Goal: Find specific page/section: Find specific page/section

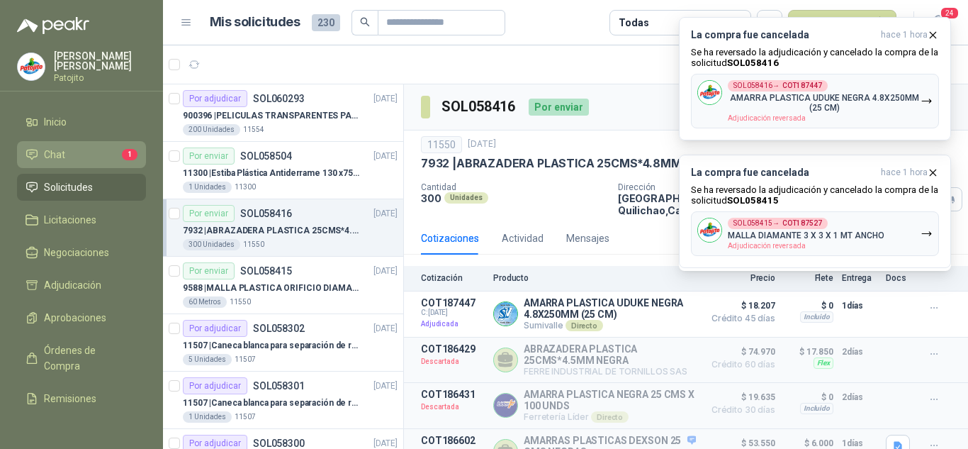
click at [97, 157] on li "Chat 1" at bounding box center [82, 155] width 112 height 16
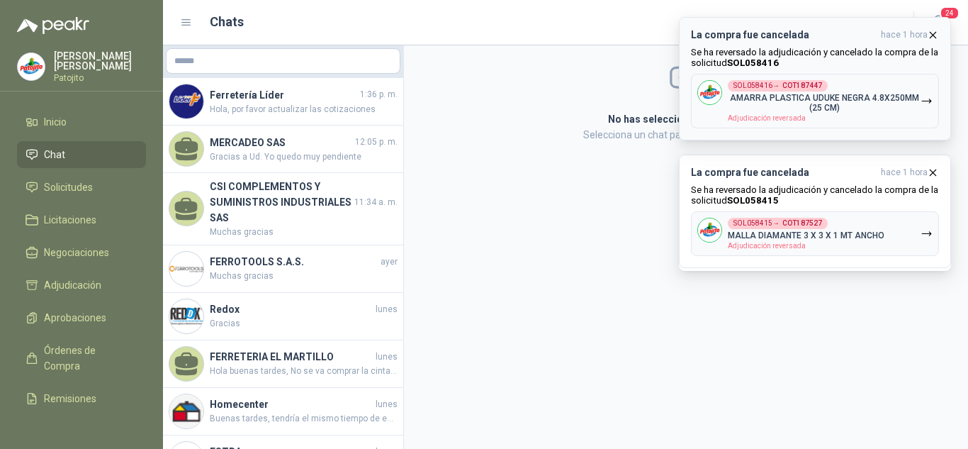
click at [933, 38] on icon "button" at bounding box center [933, 35] width 12 height 12
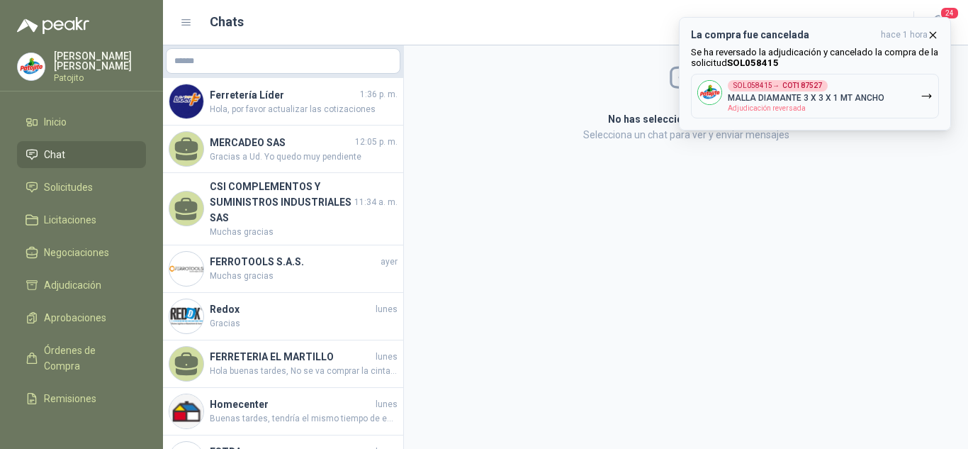
click at [934, 33] on icon "button" at bounding box center [933, 35] width 12 height 12
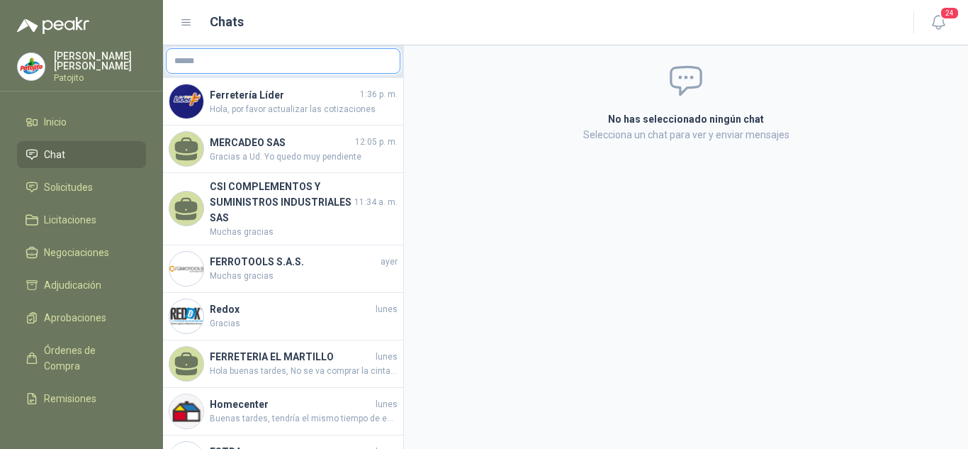
click at [323, 57] on input "text" at bounding box center [283, 61] width 233 height 24
type input "*"
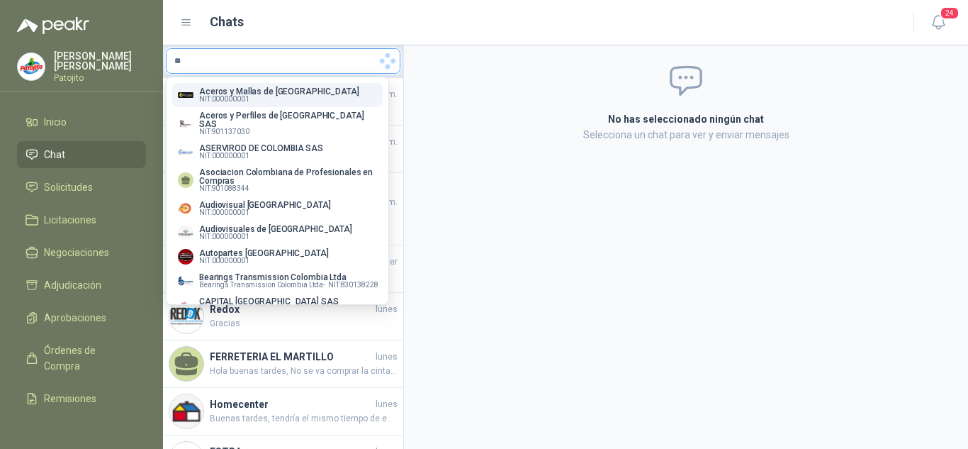
type input "*"
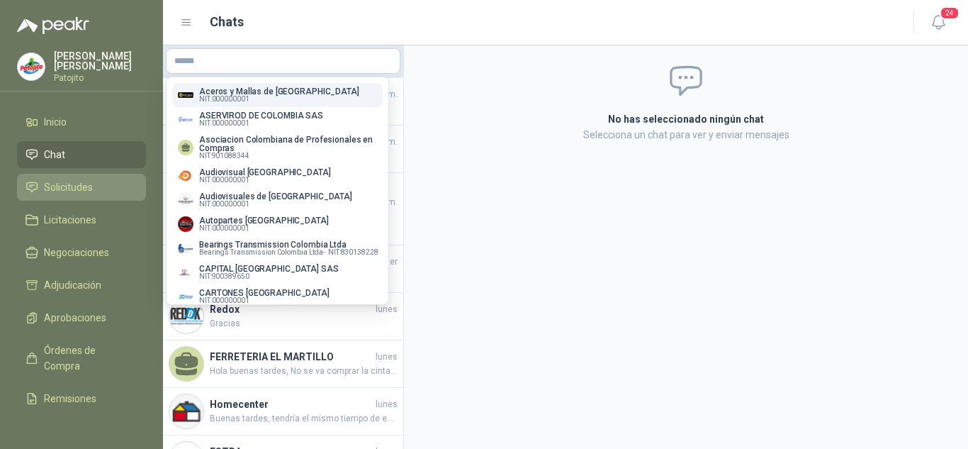
click at [72, 186] on span "Solicitudes" at bounding box center [68, 187] width 49 height 16
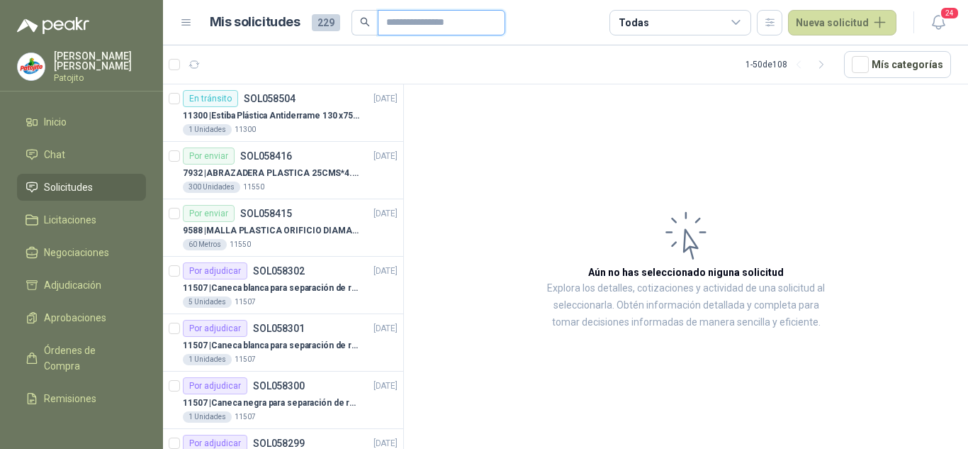
click at [436, 22] on input "text" at bounding box center [435, 23] width 99 height 24
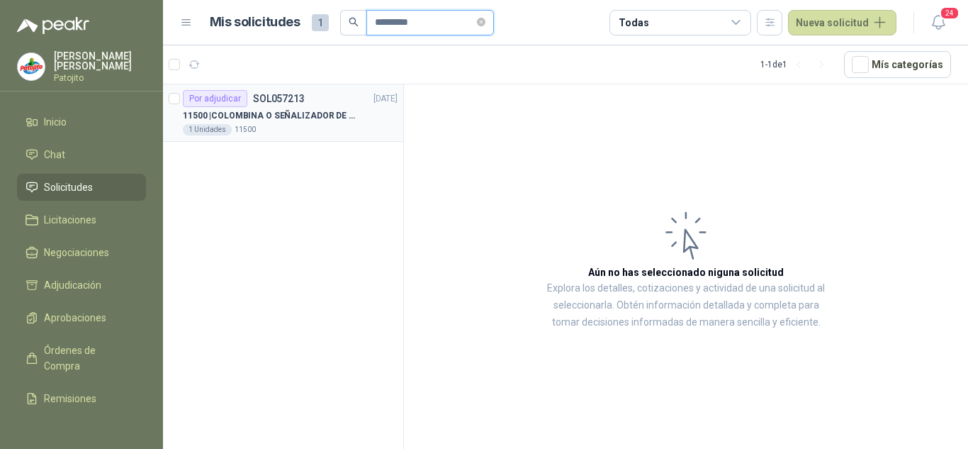
type input "*********"
click at [286, 126] on div "1 Unidades 11500" at bounding box center [290, 129] width 215 height 11
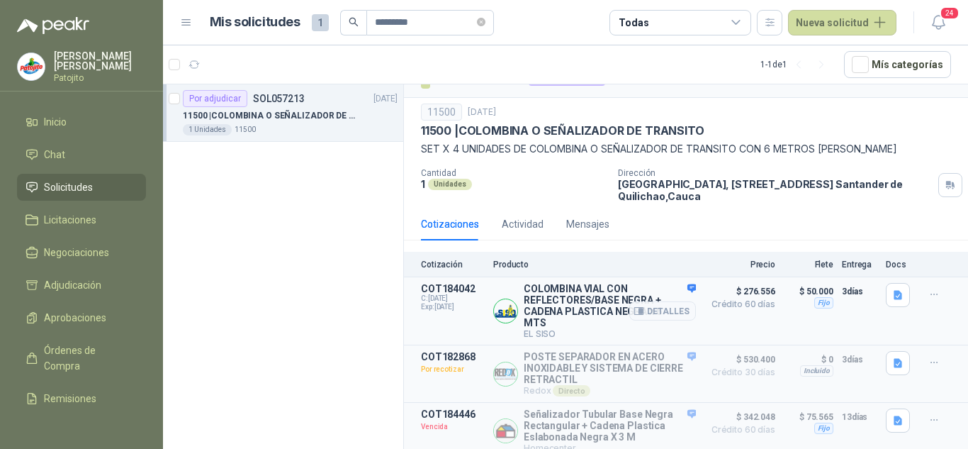
scroll to position [40, 0]
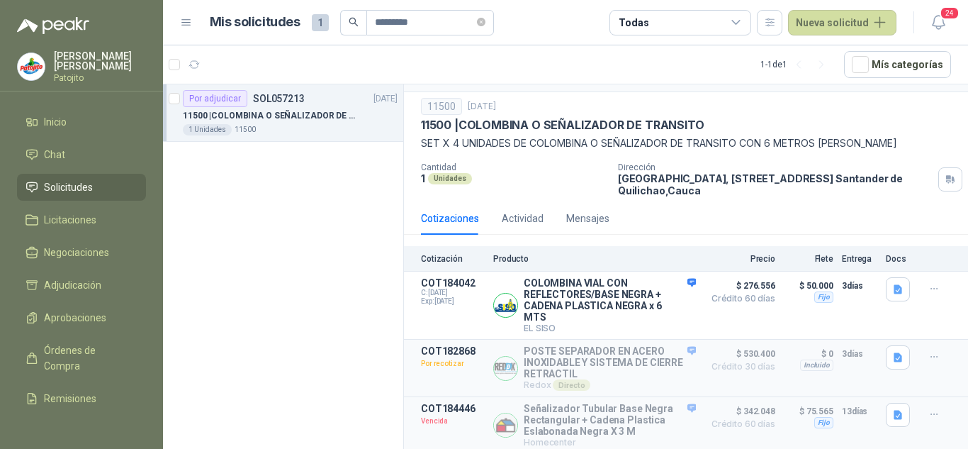
click at [283, 125] on div "1 Unidades 11500" at bounding box center [290, 129] width 215 height 11
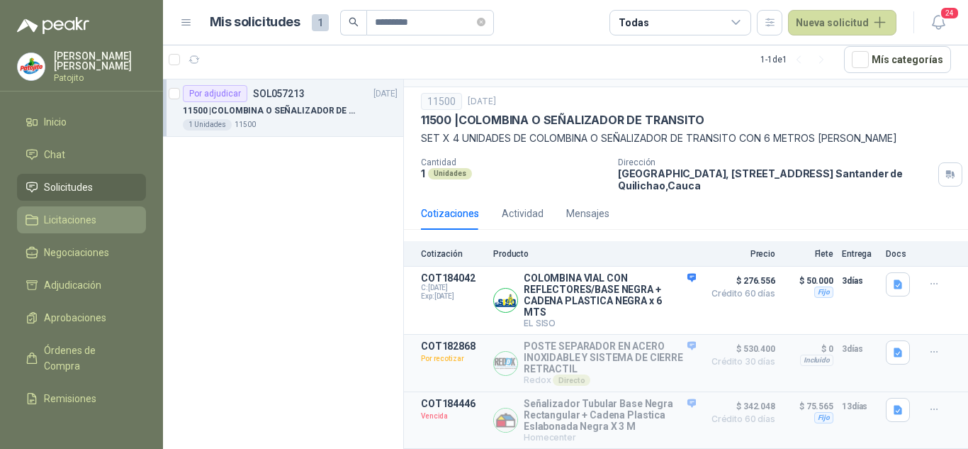
click at [73, 226] on span "Licitaciones" at bounding box center [70, 220] width 52 height 16
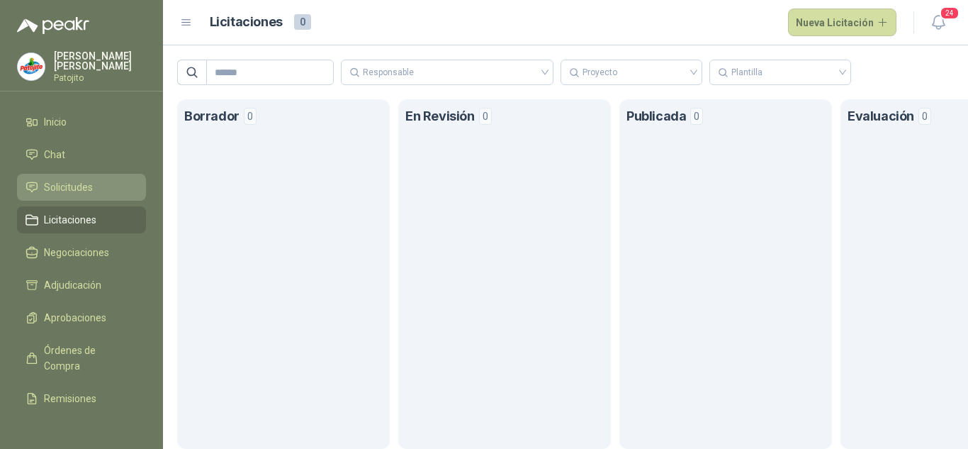
click at [82, 187] on span "Solicitudes" at bounding box center [68, 187] width 49 height 16
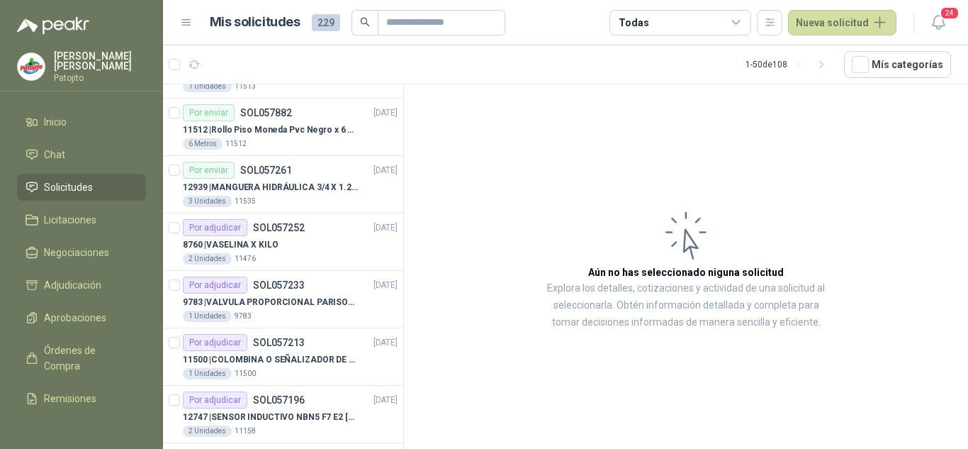
scroll to position [638, 0]
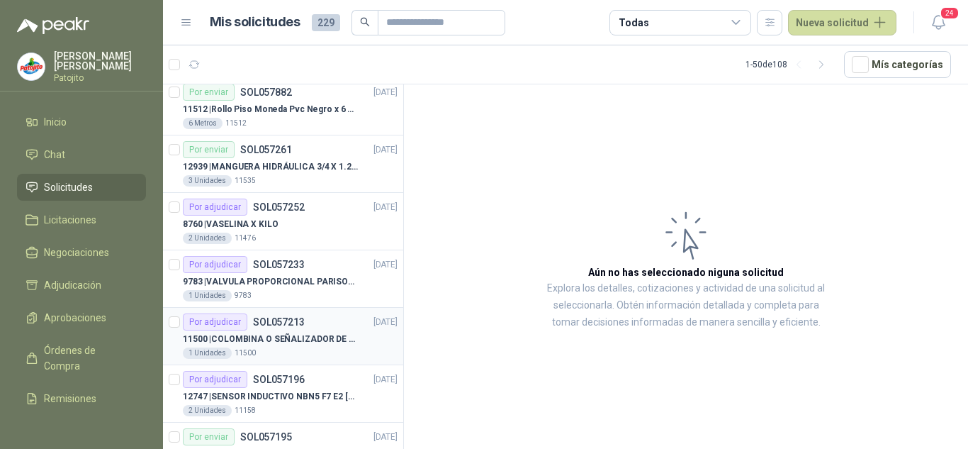
click at [334, 334] on p "11500 | COLOMBINA O SEÑALIZADOR DE TRANSITO" at bounding box center [271, 338] width 176 height 13
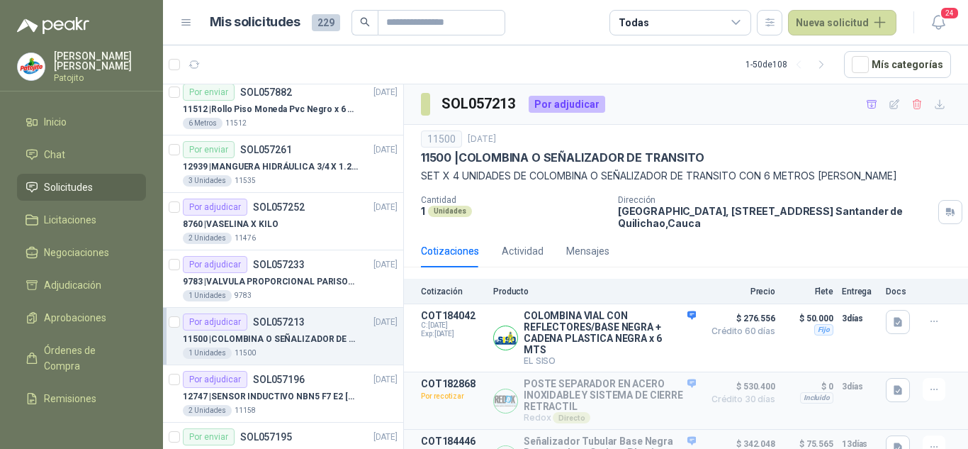
scroll to position [40, 0]
